Goal: Task Accomplishment & Management: Use online tool/utility

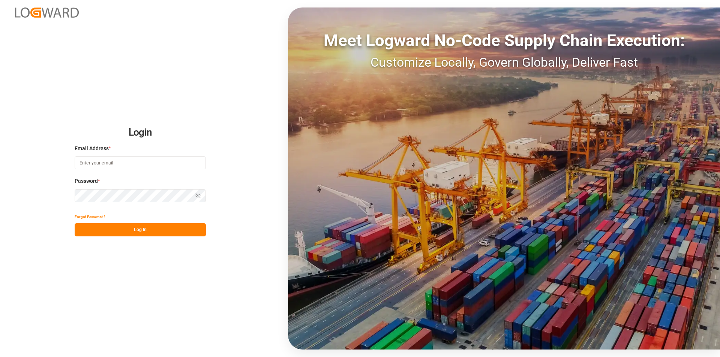
click at [96, 163] on input at bounding box center [140, 162] width 131 height 13
type input "m.thamm@mueller-chemikalien.de"
click at [146, 229] on button "Log In" at bounding box center [140, 229] width 131 height 13
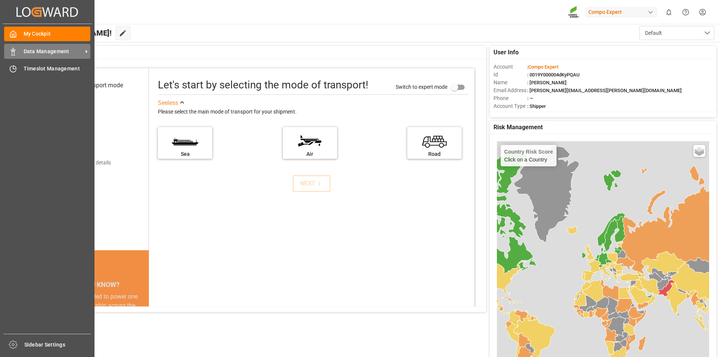
click at [10, 48] on div at bounding box center [10, 52] width 13 height 8
click at [14, 54] on rect at bounding box center [13, 53] width 2 height 4
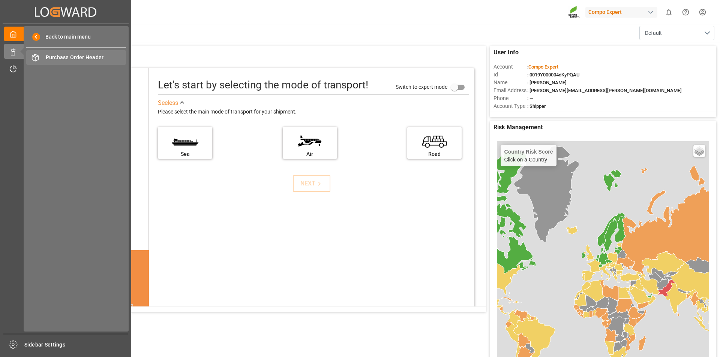
click at [97, 58] on span "Purchase Order Header" at bounding box center [86, 58] width 81 height 8
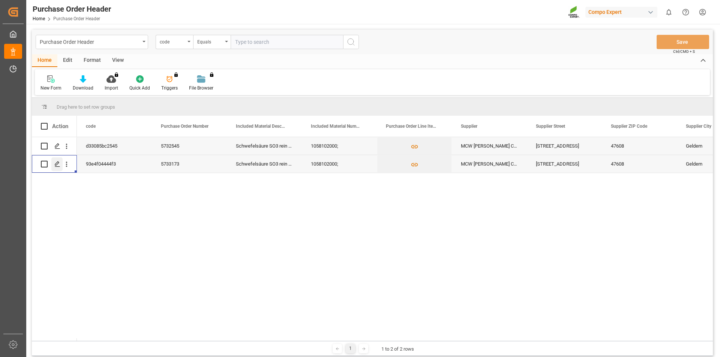
click at [58, 165] on icon "Press SPACE to select this row." at bounding box center [57, 164] width 6 height 6
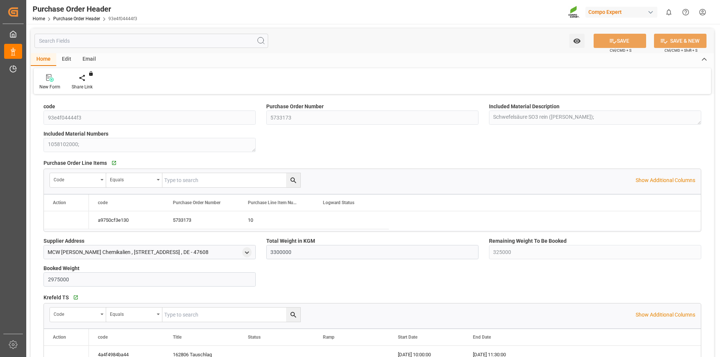
type input "3300000"
type input "325000"
type input "2975000"
click at [86, 79] on icon at bounding box center [87, 77] width 5 height 7
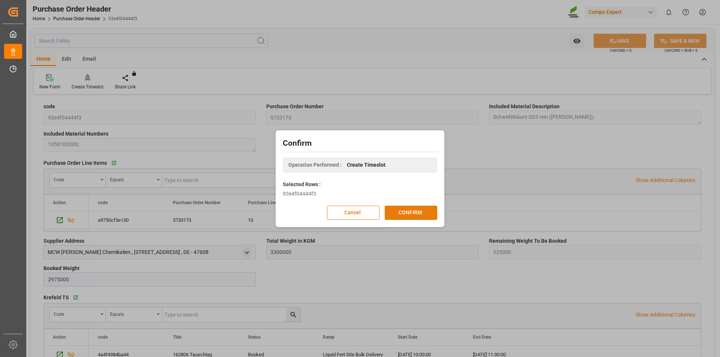
click at [417, 211] on button "CONFIRM" at bounding box center [411, 213] width 52 height 14
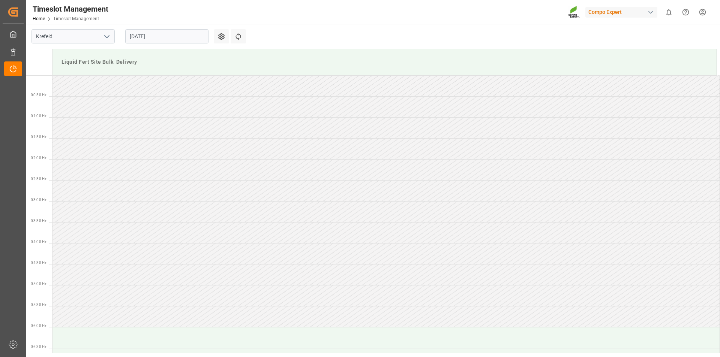
scroll to position [583, 0]
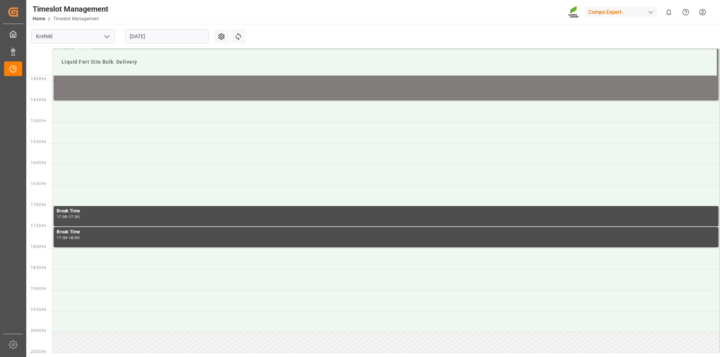
click at [166, 33] on input "26.08.2025" at bounding box center [166, 36] width 83 height 14
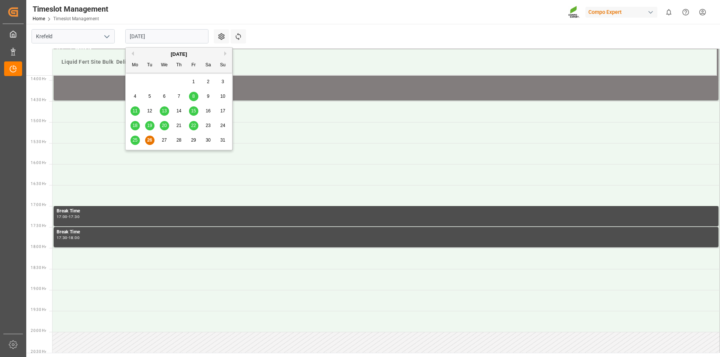
click at [163, 139] on span "27" at bounding box center [164, 140] width 5 height 5
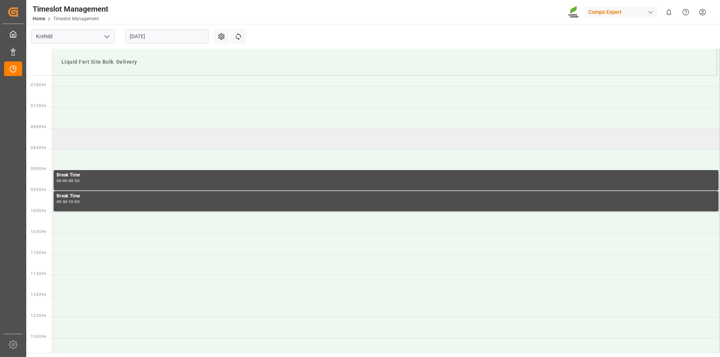
scroll to position [171, 0]
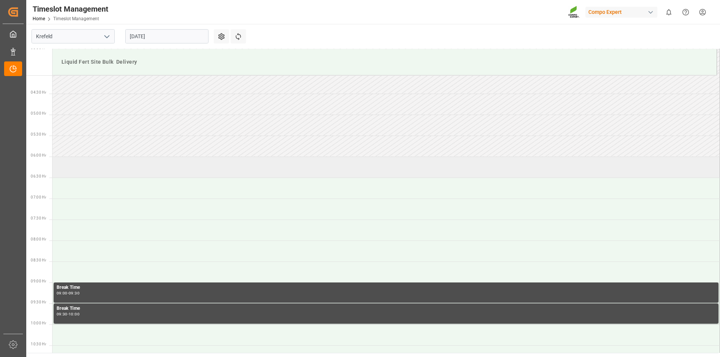
click at [97, 175] on td at bounding box center [385, 167] width 667 height 21
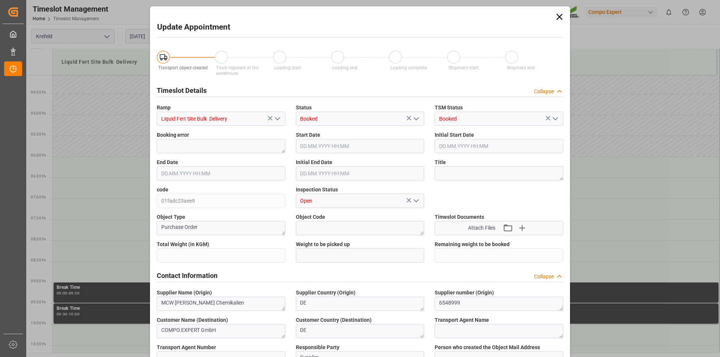
type input "3300000"
type input "325000"
type input "27.08.2025 06:00"
type input "27.08.2025 06:30"
type input "26.08.2025 13:08"
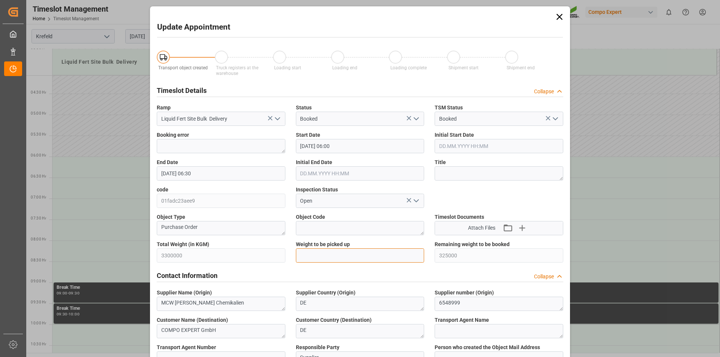
click at [342, 254] on input "text" at bounding box center [360, 255] width 129 height 14
type input "25000"
click at [451, 175] on textarea at bounding box center [498, 173] width 129 height 14
type textarea "162803 Tauschlag"
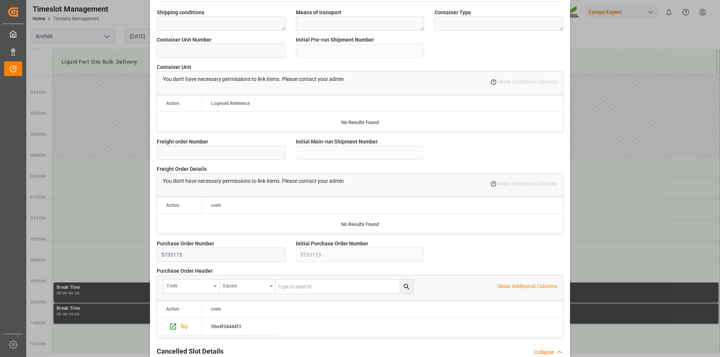
scroll to position [630, 0]
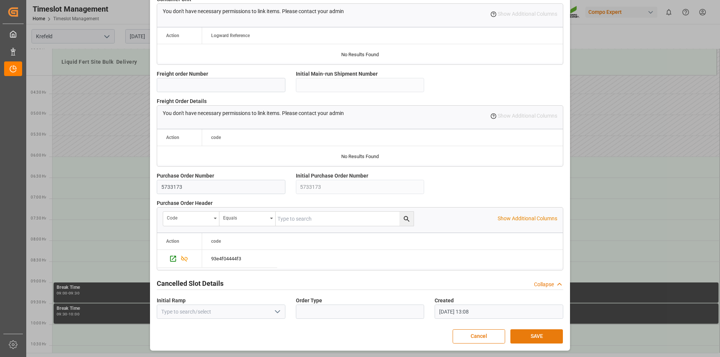
click at [525, 340] on button "SAVE" at bounding box center [536, 336] width 52 height 14
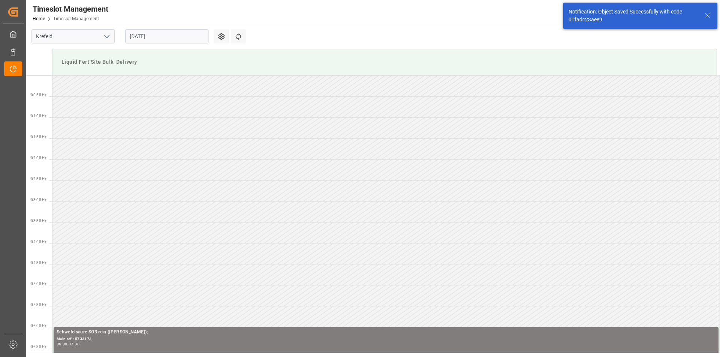
scroll to position [205, 0]
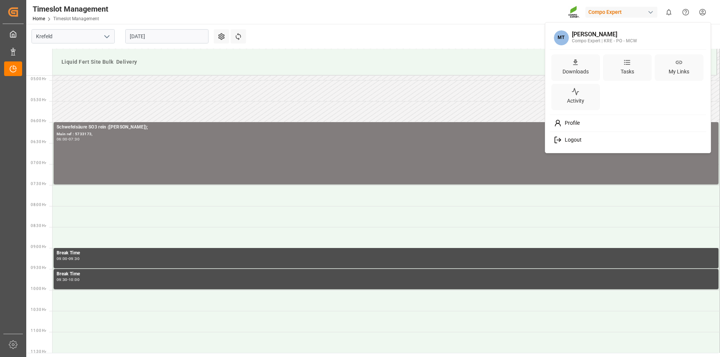
click at [705, 11] on html "Created by potrace 1.15, written by Peter Selinger 2001-2017 Created by potrace…" at bounding box center [360, 178] width 720 height 357
click at [588, 139] on div "Logout" at bounding box center [628, 140] width 154 height 14
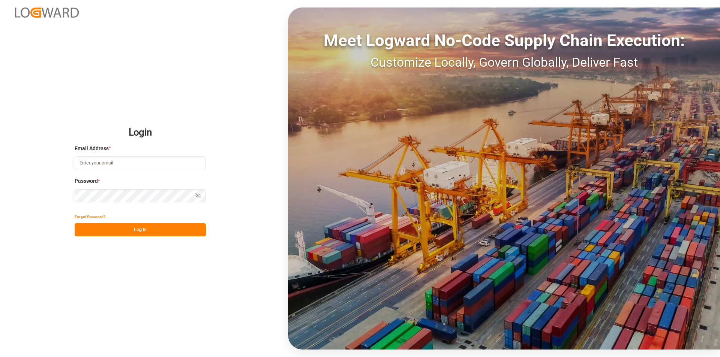
click at [102, 163] on input at bounding box center [140, 162] width 131 height 13
type input "m.thamm@mueller-chemikalien.de"
click at [139, 230] on button "Log In" at bounding box center [140, 229] width 131 height 13
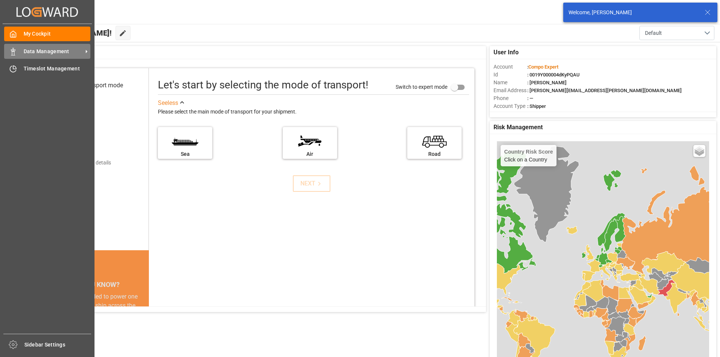
click at [16, 54] on icon at bounding box center [12, 51] width 7 height 7
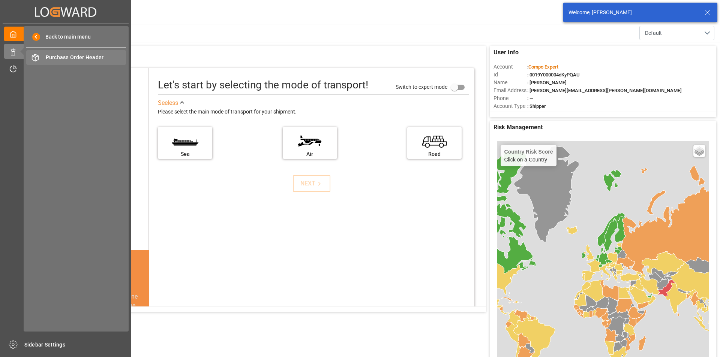
click at [94, 57] on span "Purchase Order Header" at bounding box center [86, 58] width 81 height 8
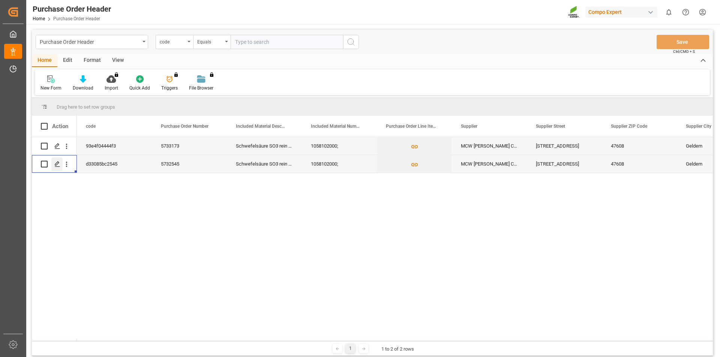
click at [56, 166] on polygon "Press SPACE to select this row." at bounding box center [57, 164] width 4 height 4
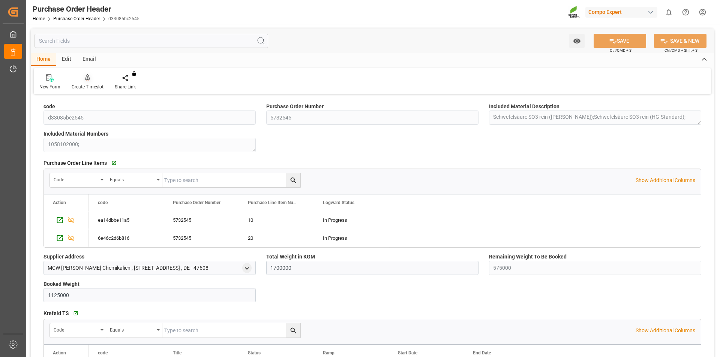
click at [88, 79] on icon at bounding box center [87, 77] width 5 height 7
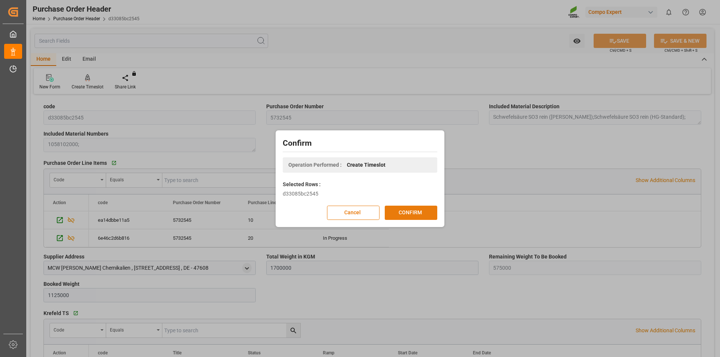
click at [406, 214] on button "CONFIRM" at bounding box center [411, 213] width 52 height 14
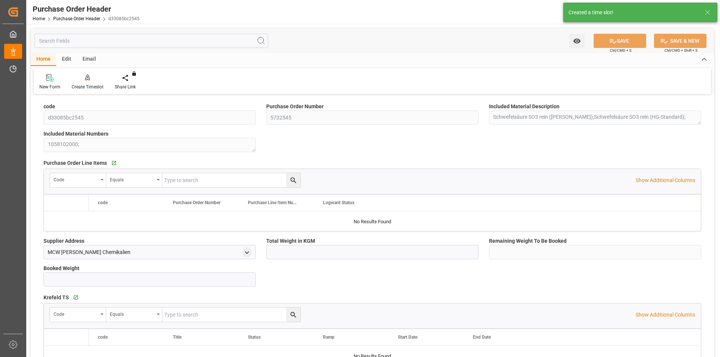
type input "1700000"
type input "575000"
type input "1125000"
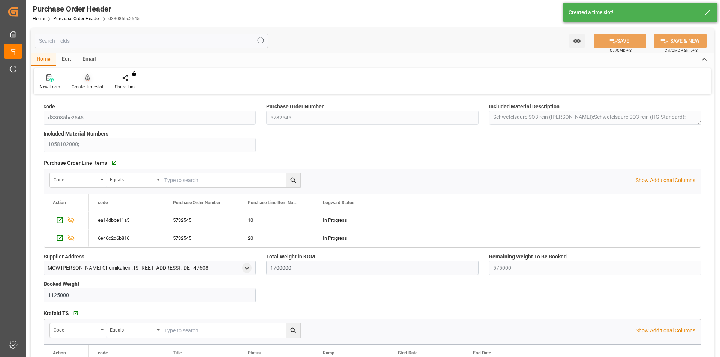
click at [87, 80] on icon at bounding box center [87, 77] width 5 height 6
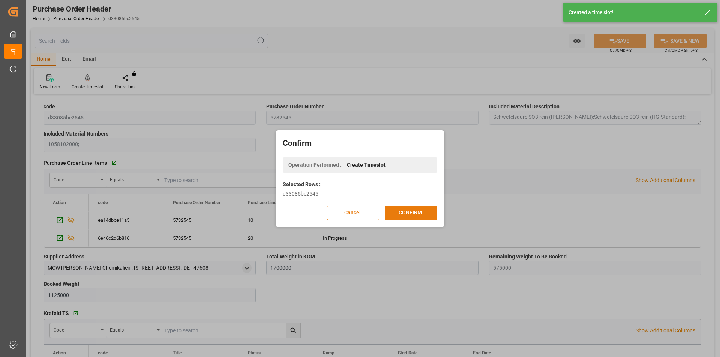
click at [407, 215] on button "CONFIRM" at bounding box center [411, 213] width 52 height 14
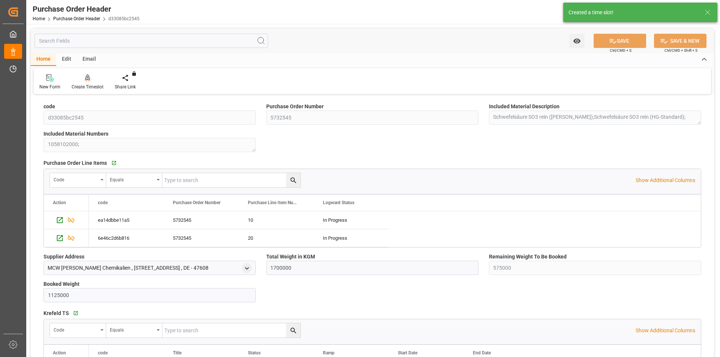
click at [86, 81] on icon at bounding box center [87, 81] width 3 height 1
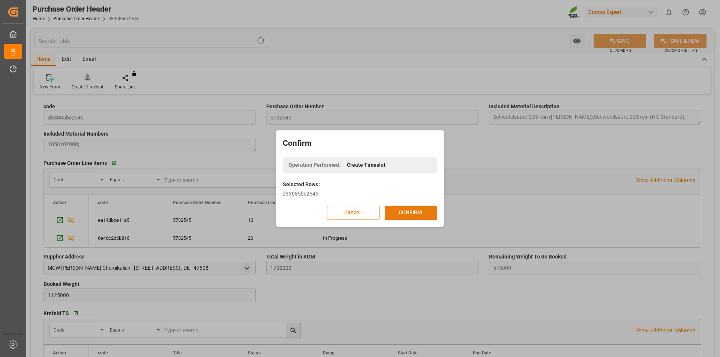
click at [414, 207] on button "CONFIRM" at bounding box center [411, 213] width 52 height 14
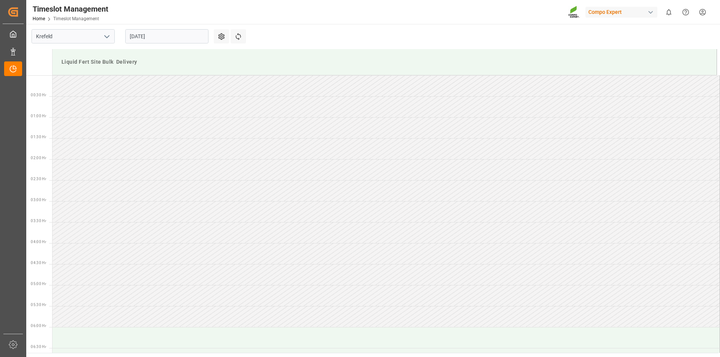
scroll to position [583, 0]
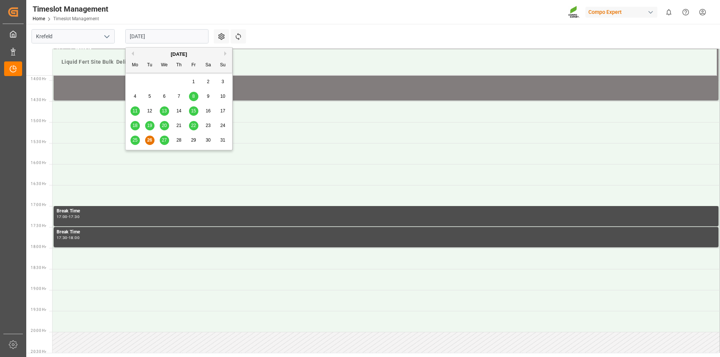
click at [132, 33] on input "[DATE]" at bounding box center [166, 36] width 83 height 14
click at [163, 140] on span "27" at bounding box center [164, 140] width 5 height 5
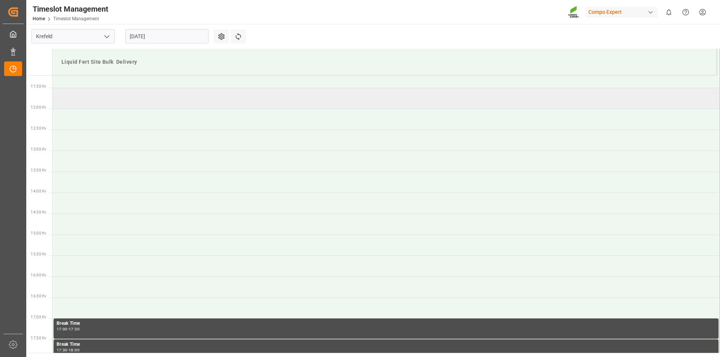
scroll to position [358, 0]
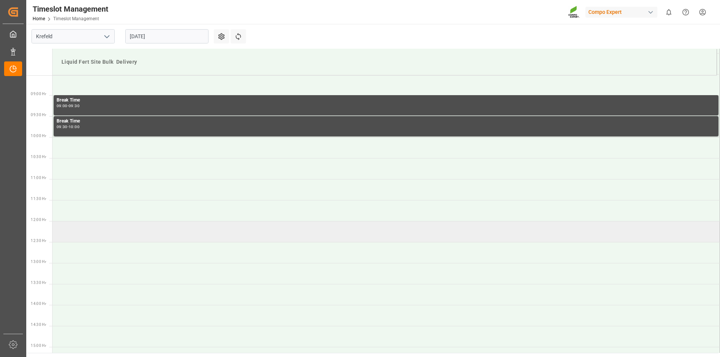
click at [72, 227] on td at bounding box center [385, 231] width 667 height 21
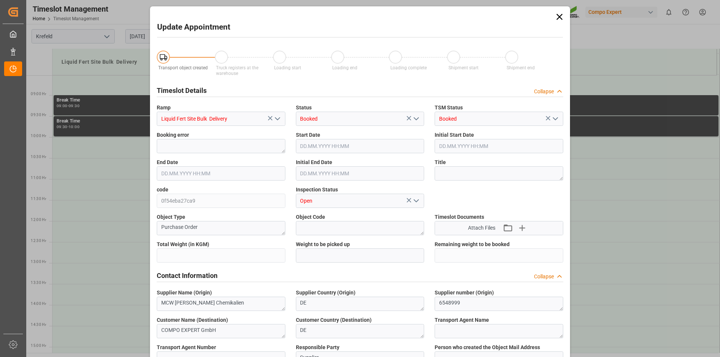
type input "1700000"
type input "575000"
type input "27.08.2025 12:00"
type input "27.08.2025 12:30"
type input "26.08.2025 13:11"
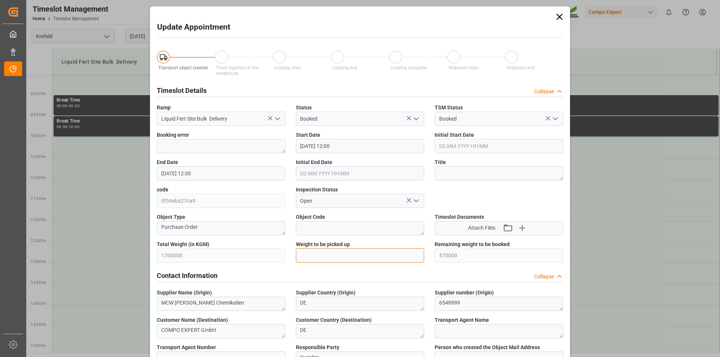
click at [313, 256] on input "text" at bounding box center [360, 255] width 129 height 14
type input "25000"
click at [498, 175] on textarea at bounding box center [498, 173] width 129 height 14
type textarea "162810"
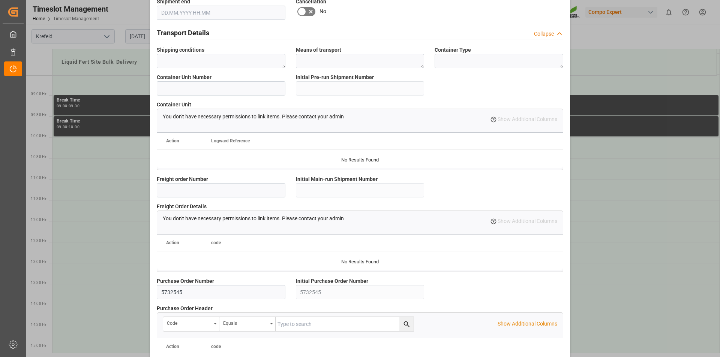
scroll to position [630, 0]
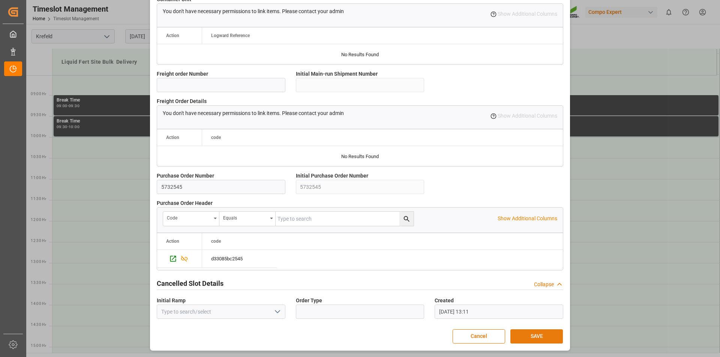
click at [531, 335] on button "SAVE" at bounding box center [536, 336] width 52 height 14
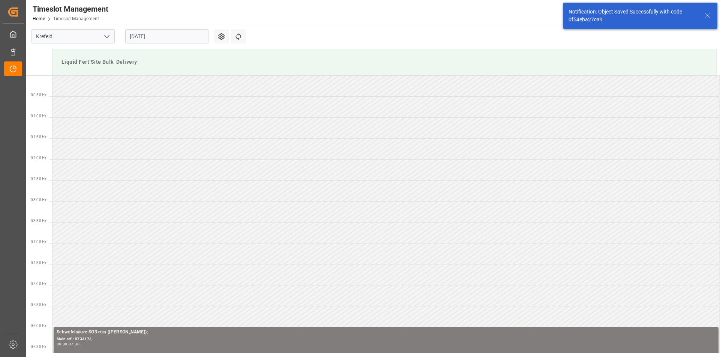
scroll to position [457, 0]
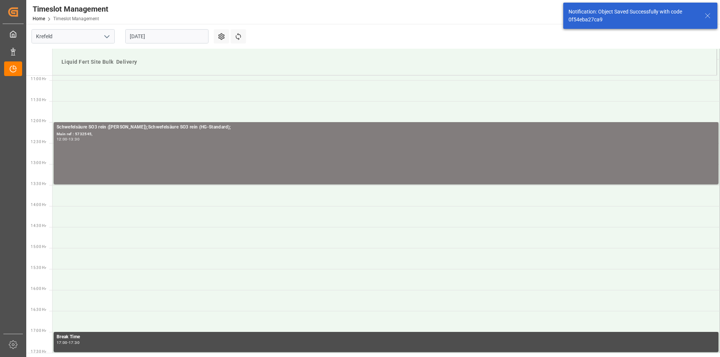
click at [706, 15] on icon at bounding box center [707, 15] width 9 height 9
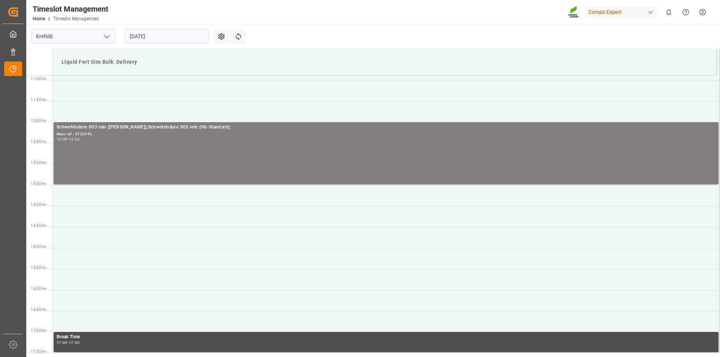
click at [703, 12] on html "Created by potrace 1.15, written by Peter Selinger 2001-2017 Created by potrace…" at bounding box center [360, 178] width 720 height 357
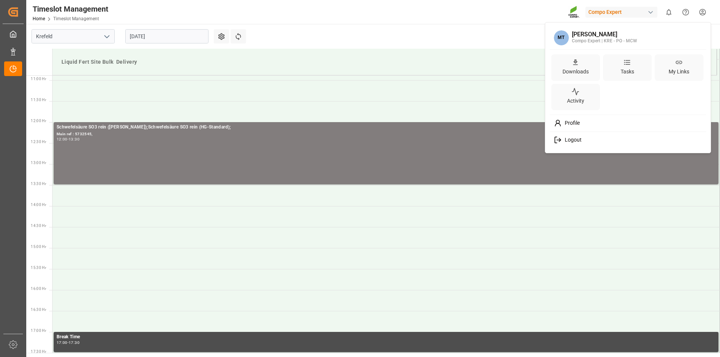
click at [598, 139] on div "Logout" at bounding box center [628, 140] width 154 height 14
